Goal: Task Accomplishment & Management: Manage account settings

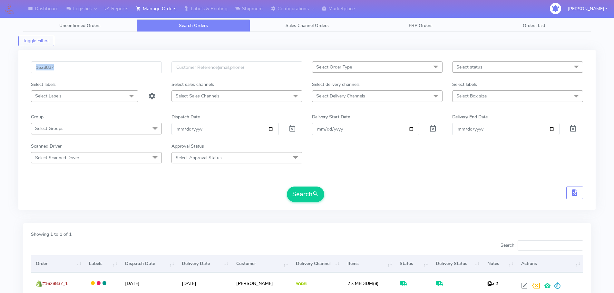
click at [126, 74] on div "1628837" at bounding box center [96, 72] width 140 height 20
click at [128, 72] on input "1628837" at bounding box center [96, 68] width 131 height 12
click at [129, 71] on input "1628837" at bounding box center [96, 68] width 131 height 12
paste input "9290"
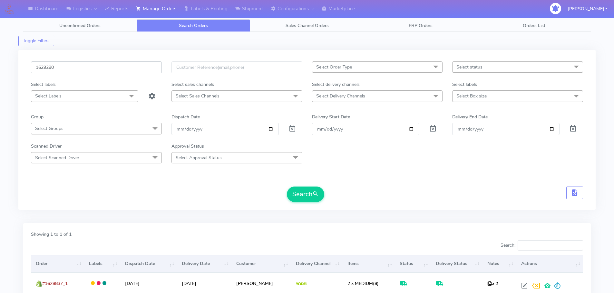
type input "1629290"
click at [287, 187] on button "Search" at bounding box center [305, 194] width 37 height 15
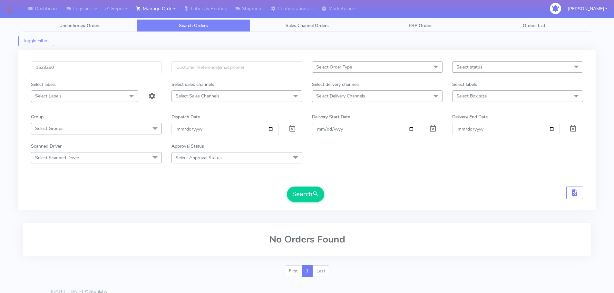
click at [167, 194] on div "Search" at bounding box center [307, 194] width 552 height 15
click at [321, 193] on button "Search" at bounding box center [305, 194] width 37 height 15
click at [294, 197] on button "Search" at bounding box center [305, 194] width 37 height 15
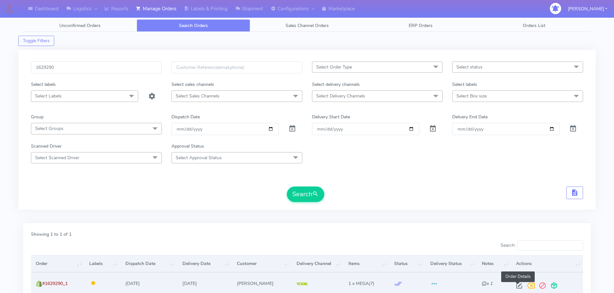
click at [518, 284] on span at bounding box center [519, 287] width 12 height 6
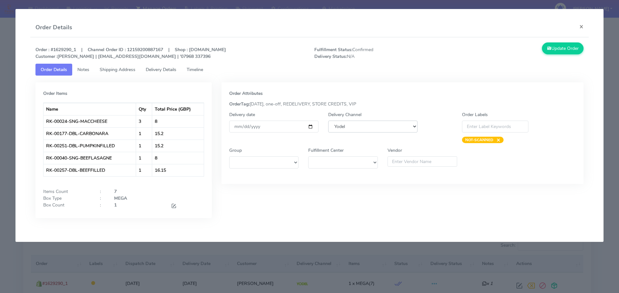
drag, startPoint x: 348, startPoint y: 123, endPoint x: 353, endPoint y: 127, distance: 6.3
click at [348, 123] on select "DHL OnFleet Royal Mail DPD Yodel MaxOptra Amazon Collection" at bounding box center [372, 127] width 89 height 12
click at [328, 121] on select "DHL OnFleet Royal Mail DPD Yodel MaxOptra Amazon Collection" at bounding box center [372, 127] width 89 height 12
click at [355, 125] on select "DHL OnFleet Royal Mail DPD Yodel MaxOptra Amazon Collection" at bounding box center [372, 127] width 89 height 12
select select "3"
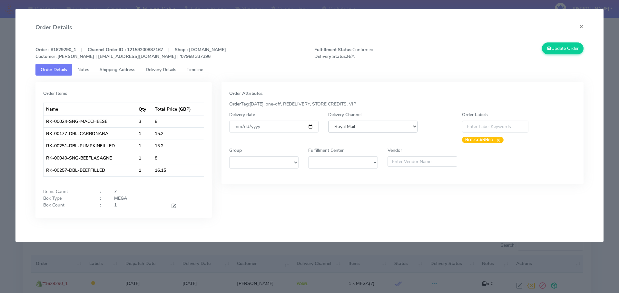
click at [328, 121] on select "DHL OnFleet Royal Mail DPD Yodel MaxOptra Amazon Collection" at bounding box center [372, 127] width 89 height 12
click at [546, 52] on button "Update Order" at bounding box center [563, 49] width 42 height 12
